Goal: Use online tool/utility: Utilize a website feature to perform a specific function

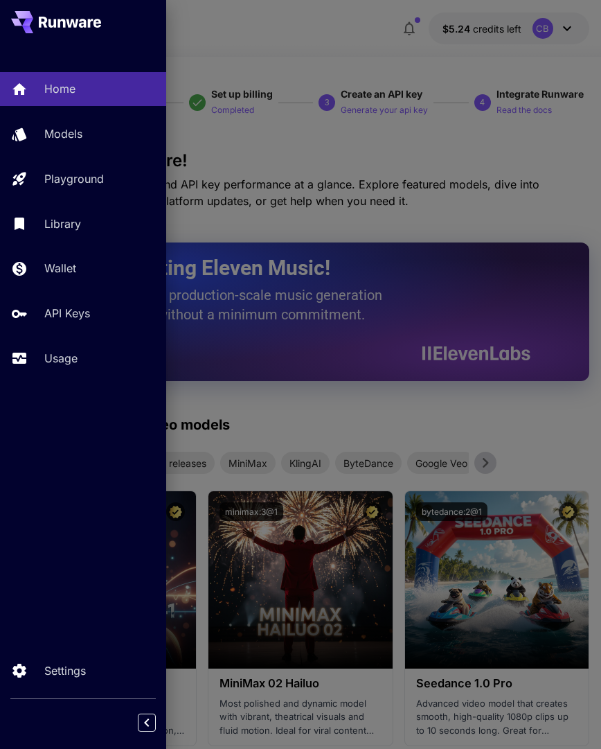
click at [67, 357] on p "Usage" at bounding box center [60, 358] width 33 height 17
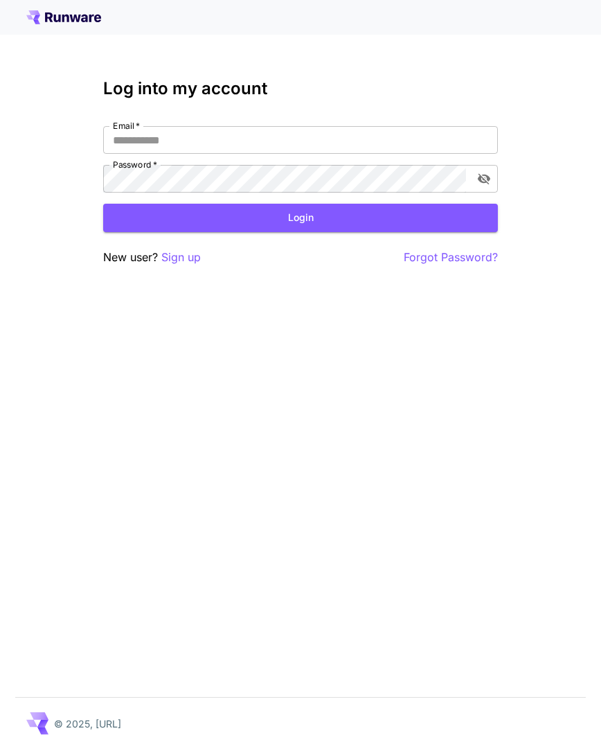
click at [246, 134] on input "Email   *" at bounding box center [300, 140] width 395 height 28
type input "**********"
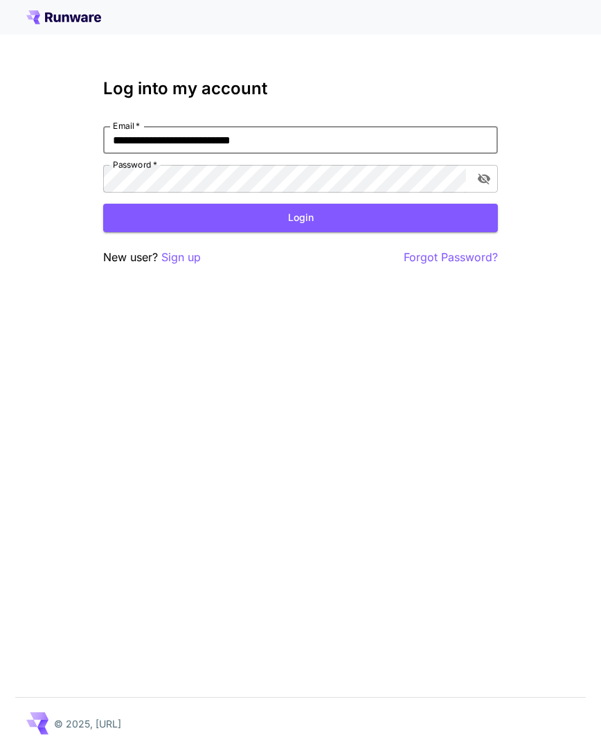
click at [301, 217] on button "Login" at bounding box center [300, 218] width 395 height 28
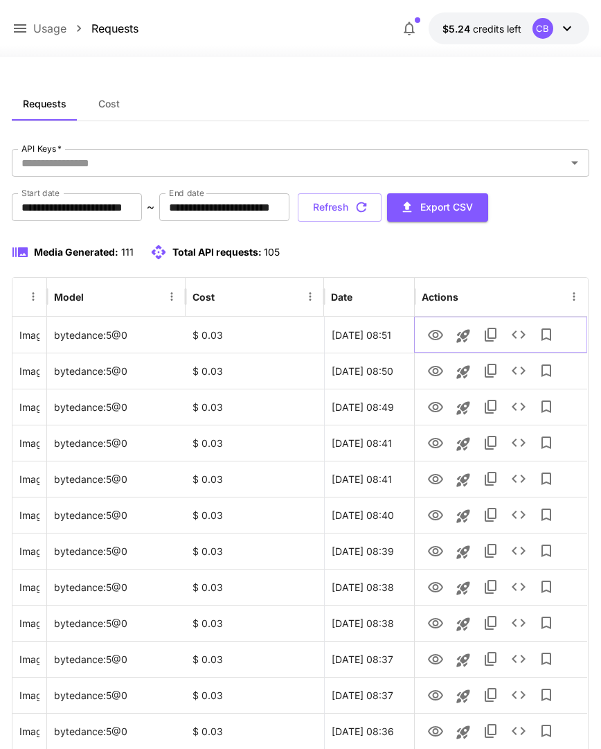
click at [440, 335] on icon "View" at bounding box center [436, 335] width 17 height 17
click at [467, 335] on icon "Launch in playground" at bounding box center [463, 335] width 13 height 13
